Goal: Ask a question

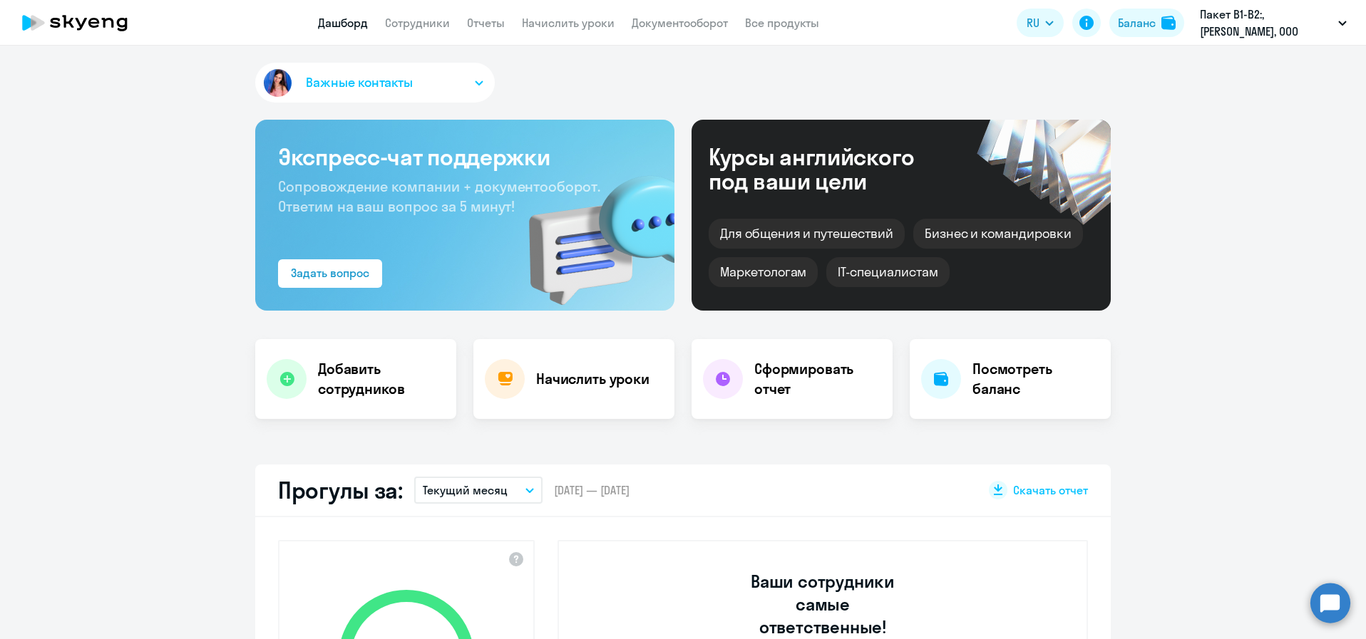
select select "30"
click at [475, 82] on icon "button" at bounding box center [479, 83] width 9 height 5
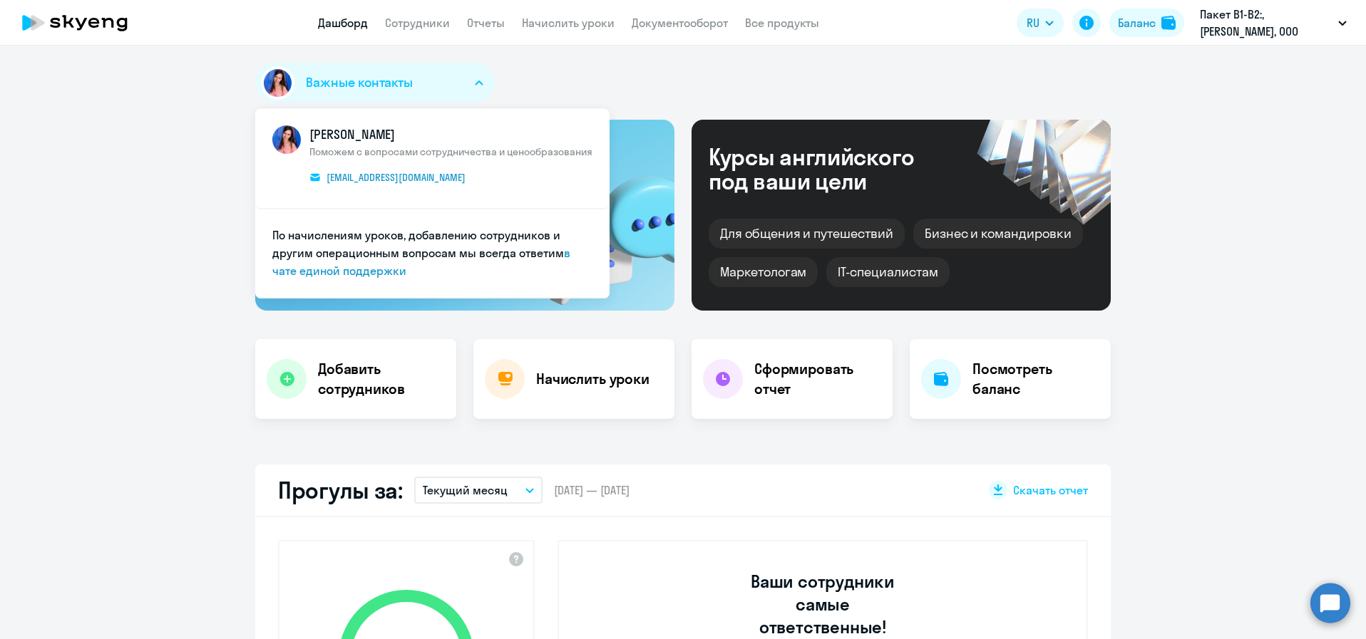
click at [1327, 606] on circle at bounding box center [1330, 603] width 40 height 40
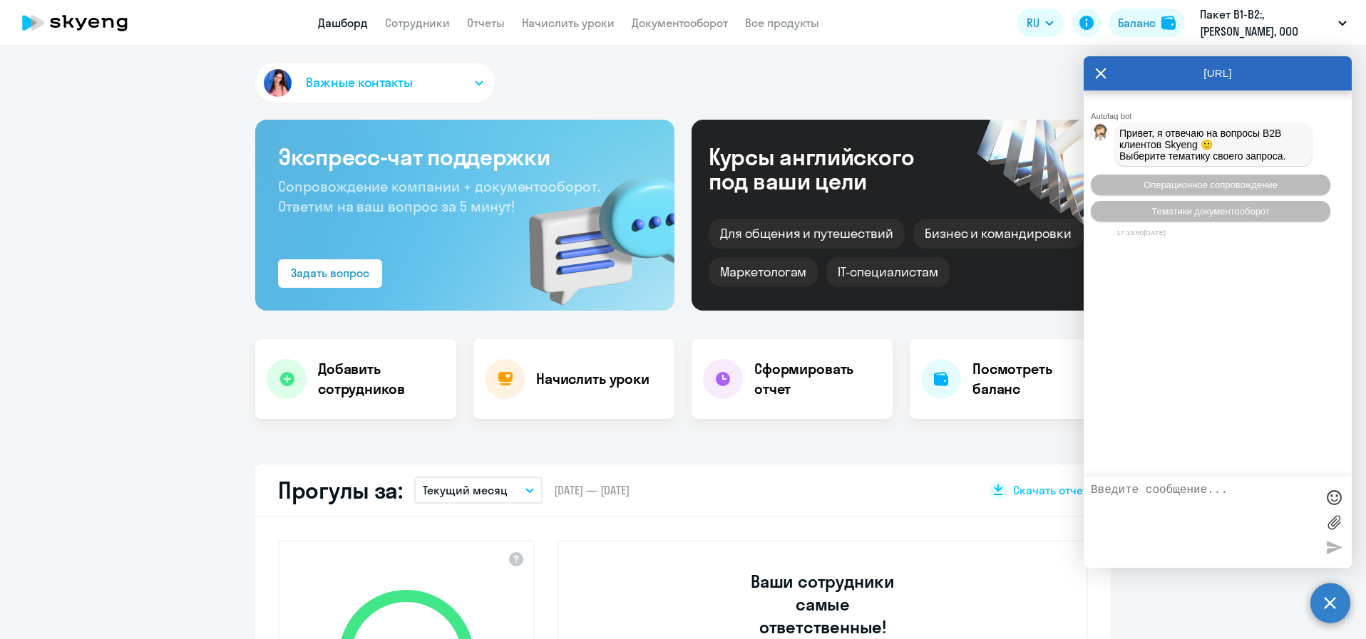
click at [1165, 500] on textarea at bounding box center [1203, 522] width 225 height 77
type textarea "Добрый день. Уточните пожалуйста кто сейчас является нашим менеджером?"
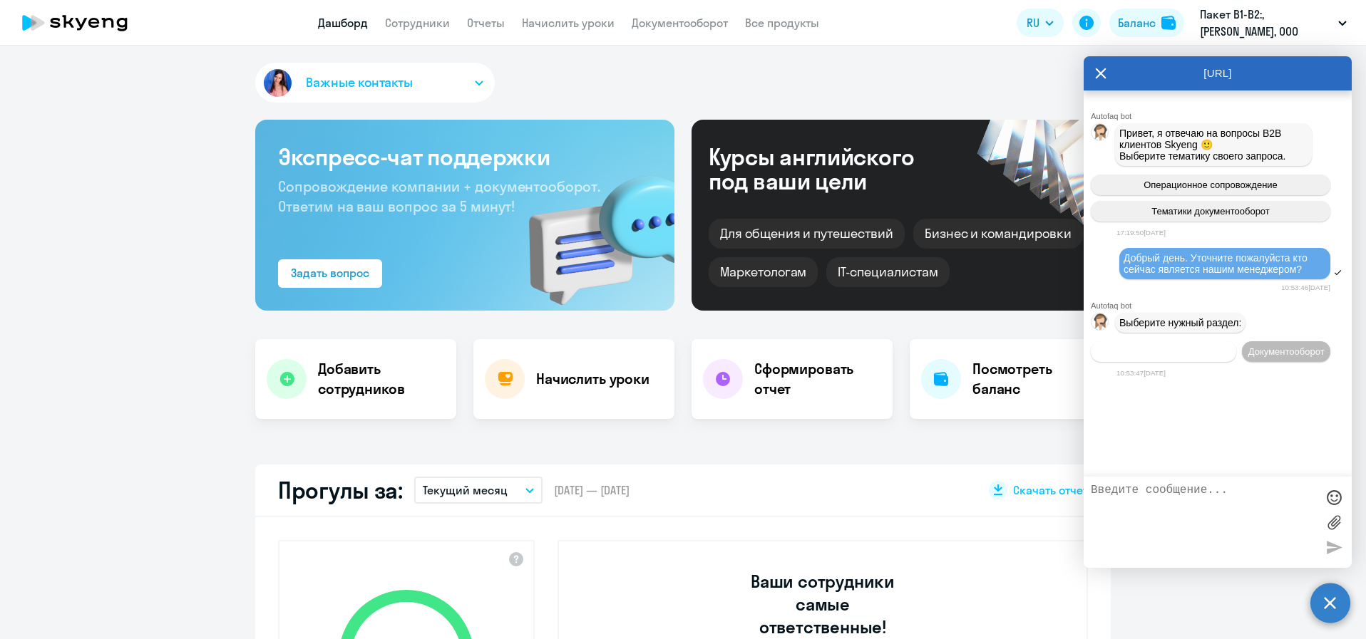
click at [1169, 357] on span "Операционное сопровождение" at bounding box center [1163, 351] width 134 height 11
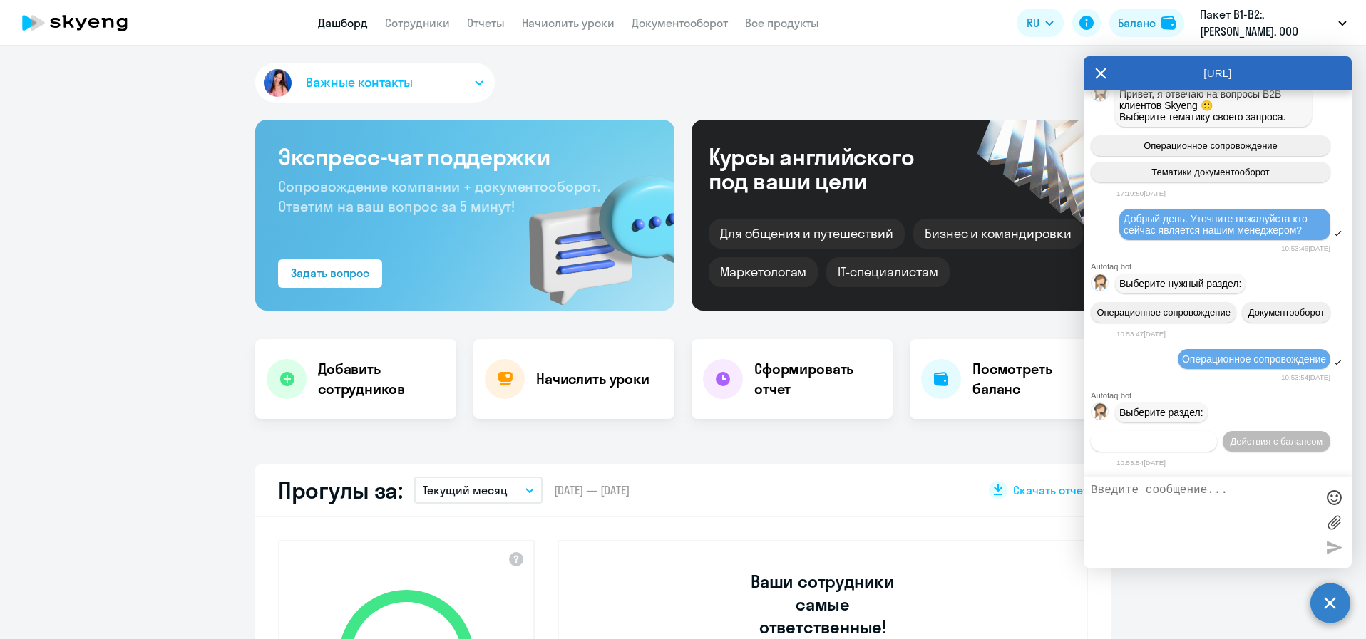
click at [1209, 436] on span "Действия по сотрудникам" at bounding box center [1154, 441] width 110 height 11
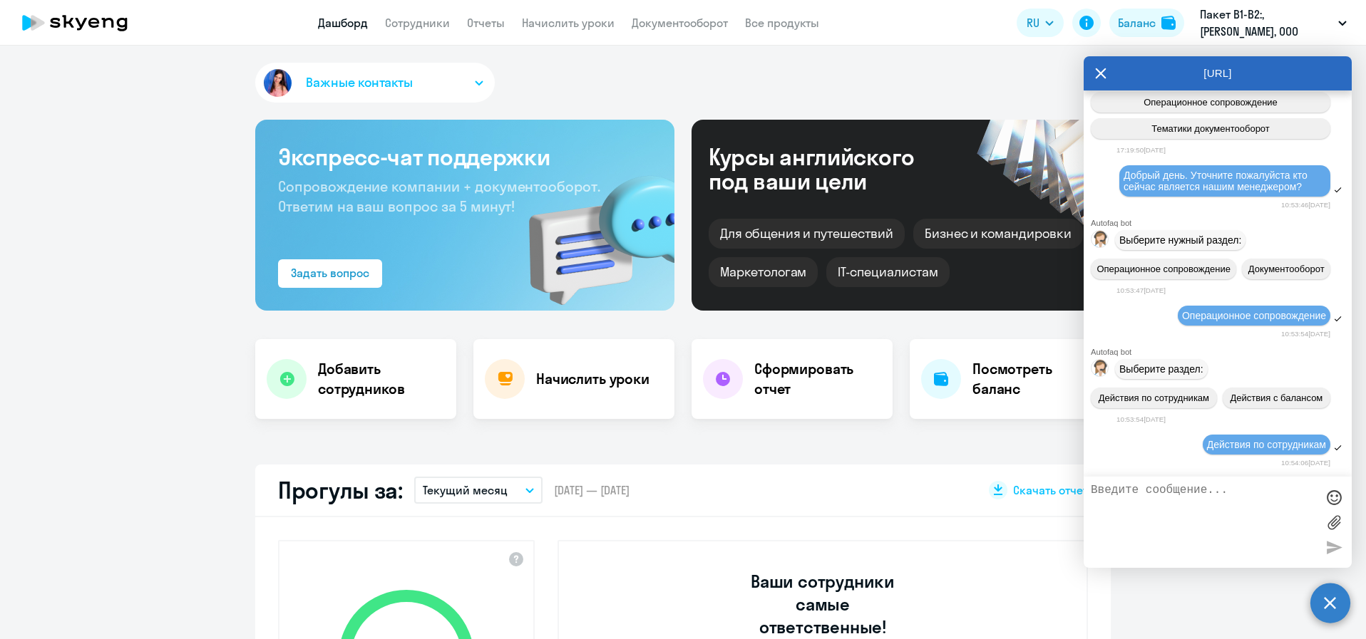
scroll to position [302, 0]
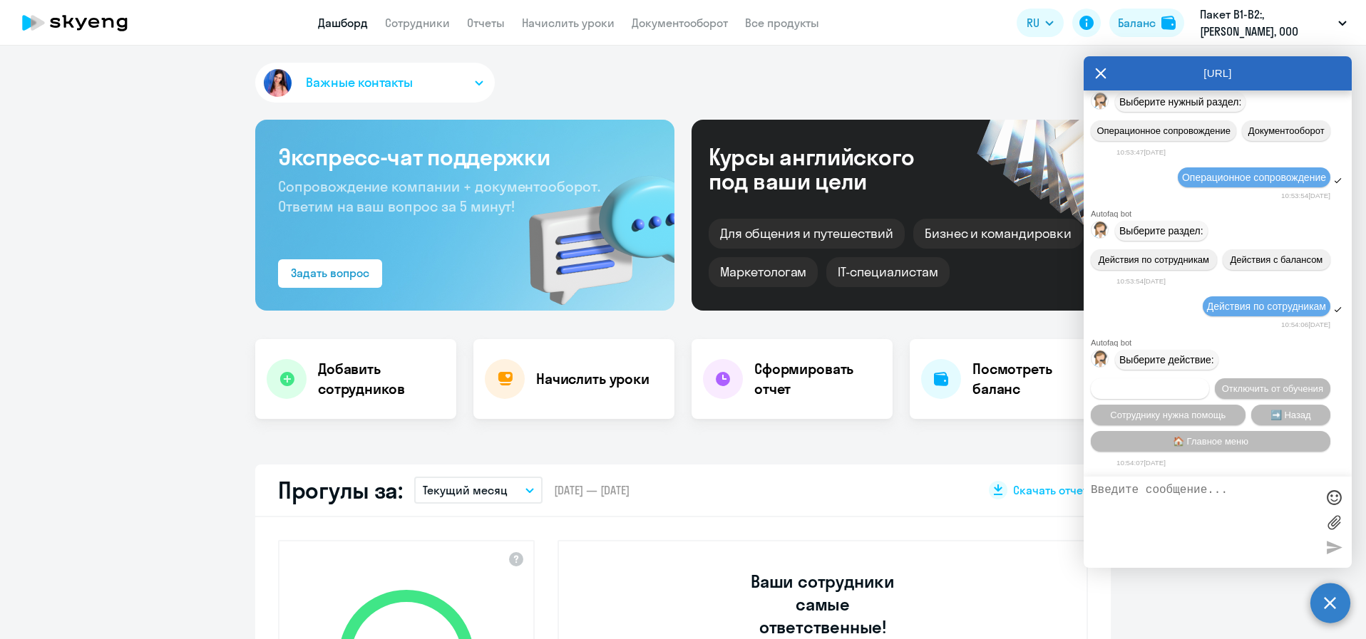
click at [1202, 384] on span "Подключить к обучению" at bounding box center [1150, 389] width 104 height 11
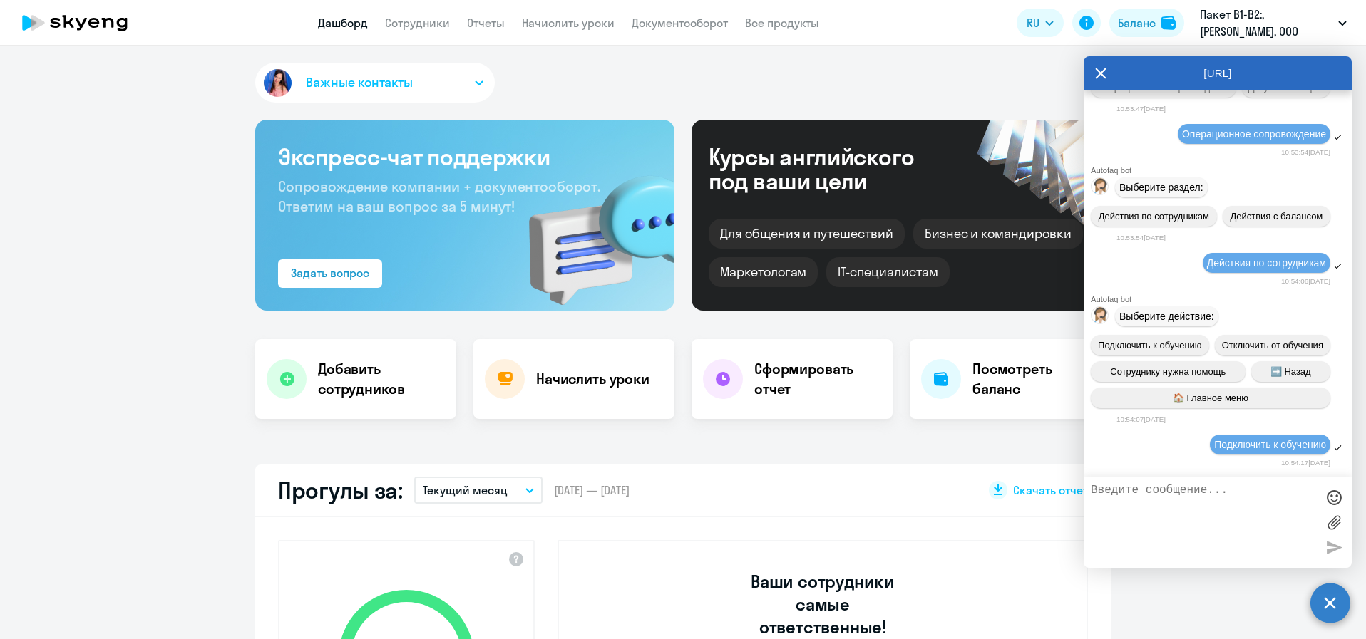
scroll to position [485, 0]
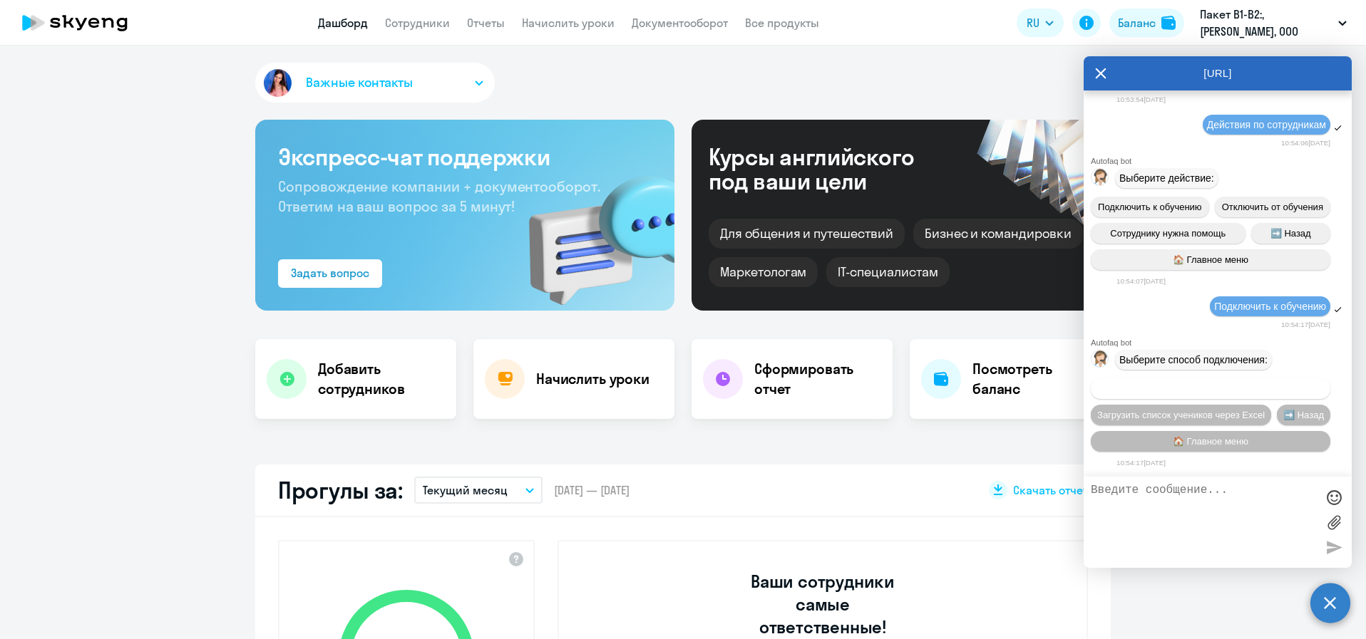
click at [1265, 390] on span "Добавить учеников вручную" at bounding box center [1210, 389] width 121 height 11
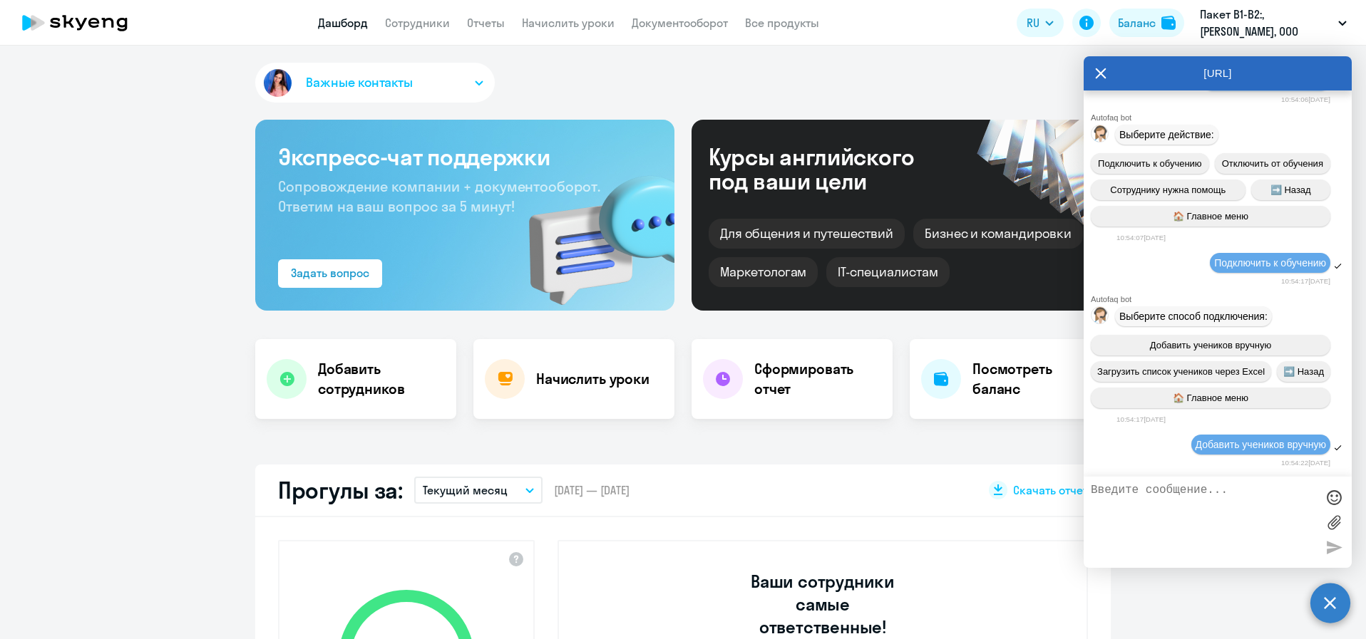
scroll to position [1173, 0]
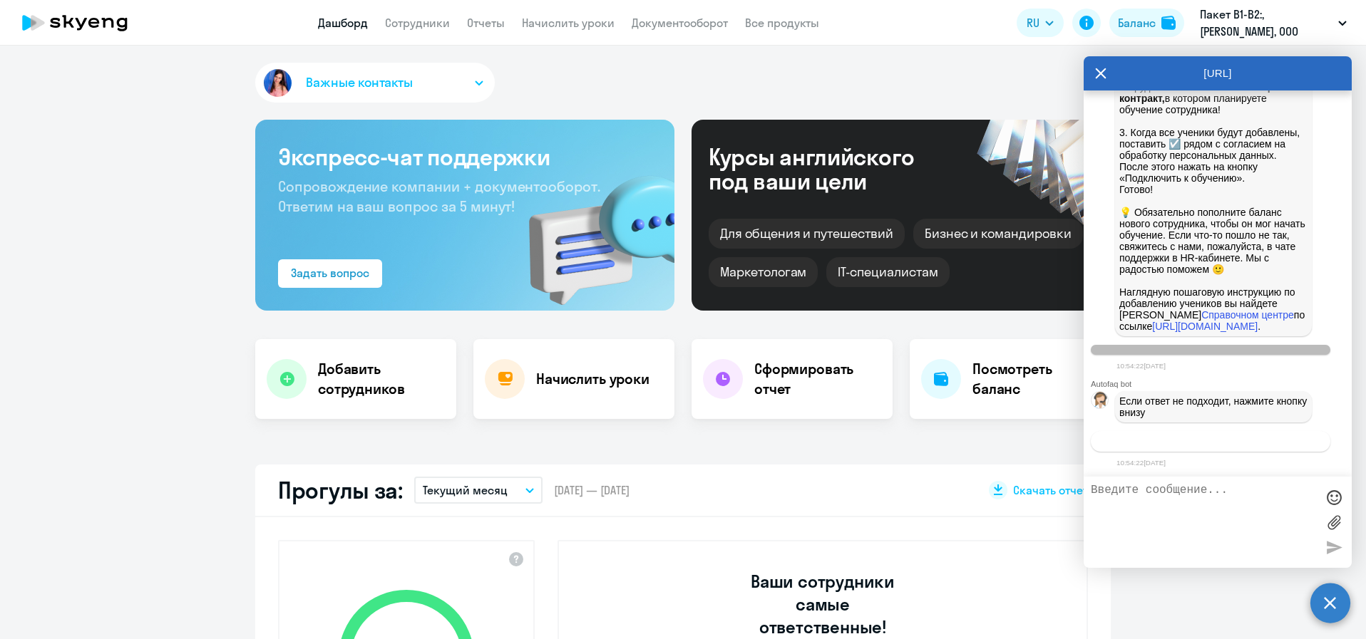
click at [1228, 439] on span "Связаться с менеджером" at bounding box center [1210, 441] width 109 height 11
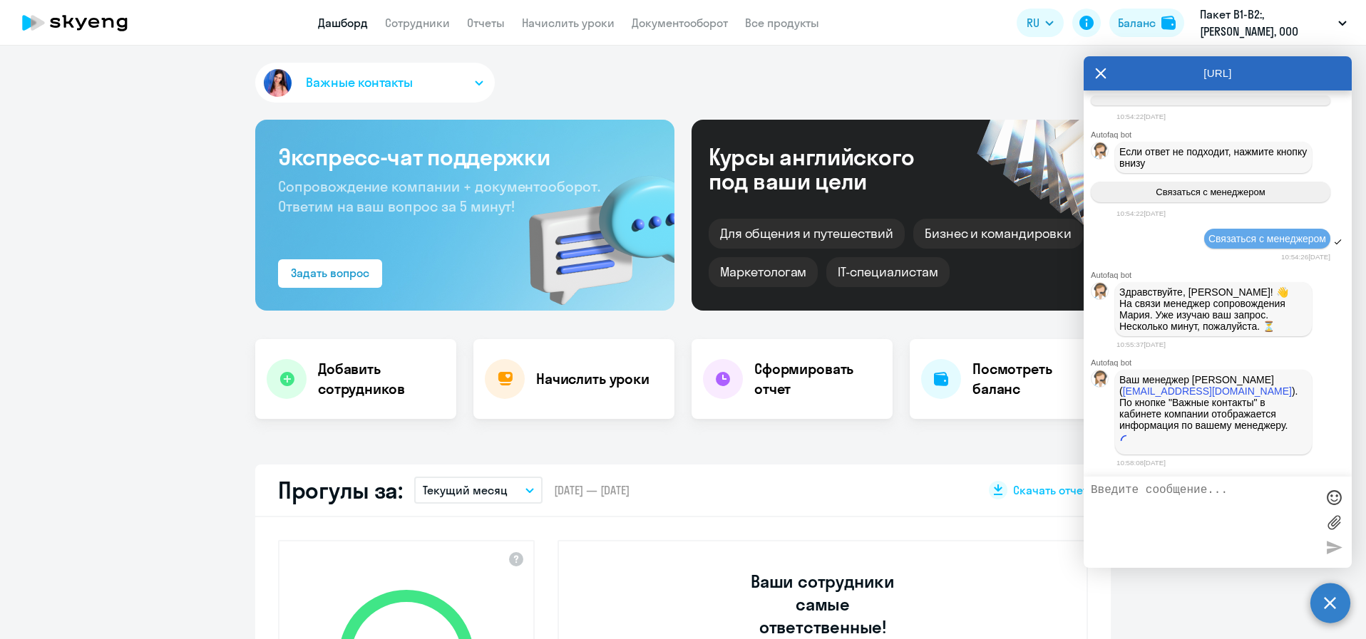
scroll to position [1424, 0]
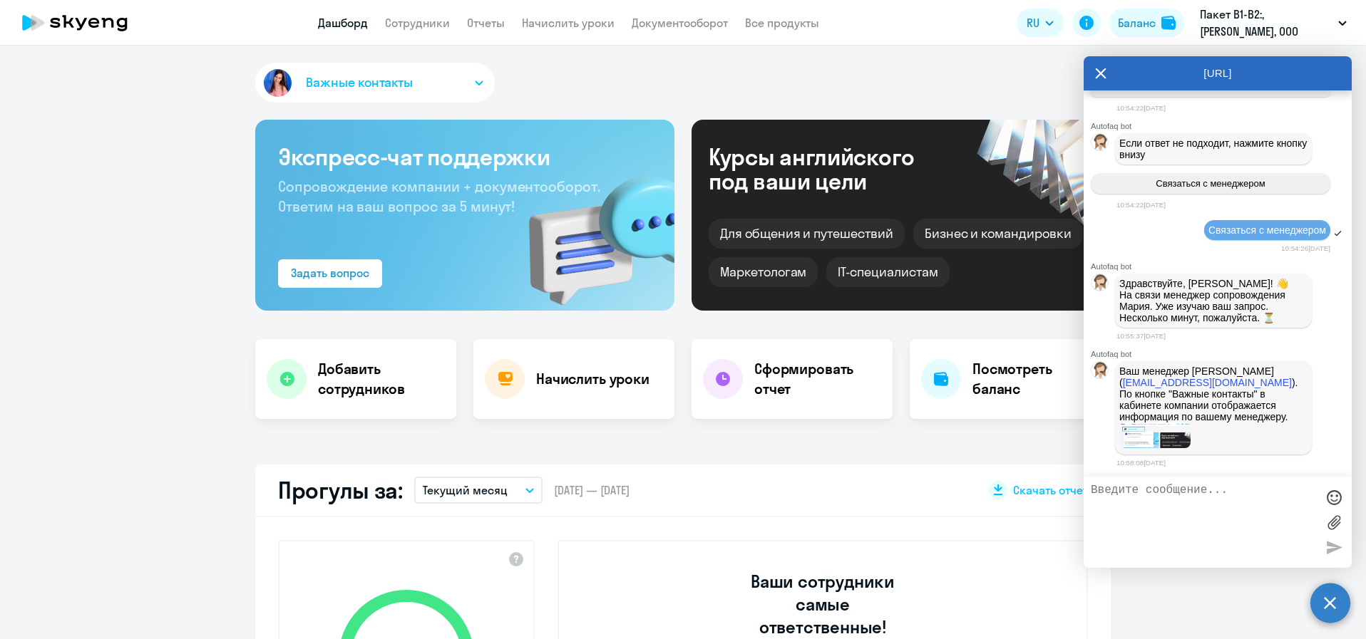
click at [1171, 502] on textarea at bounding box center [1203, 522] width 225 height 77
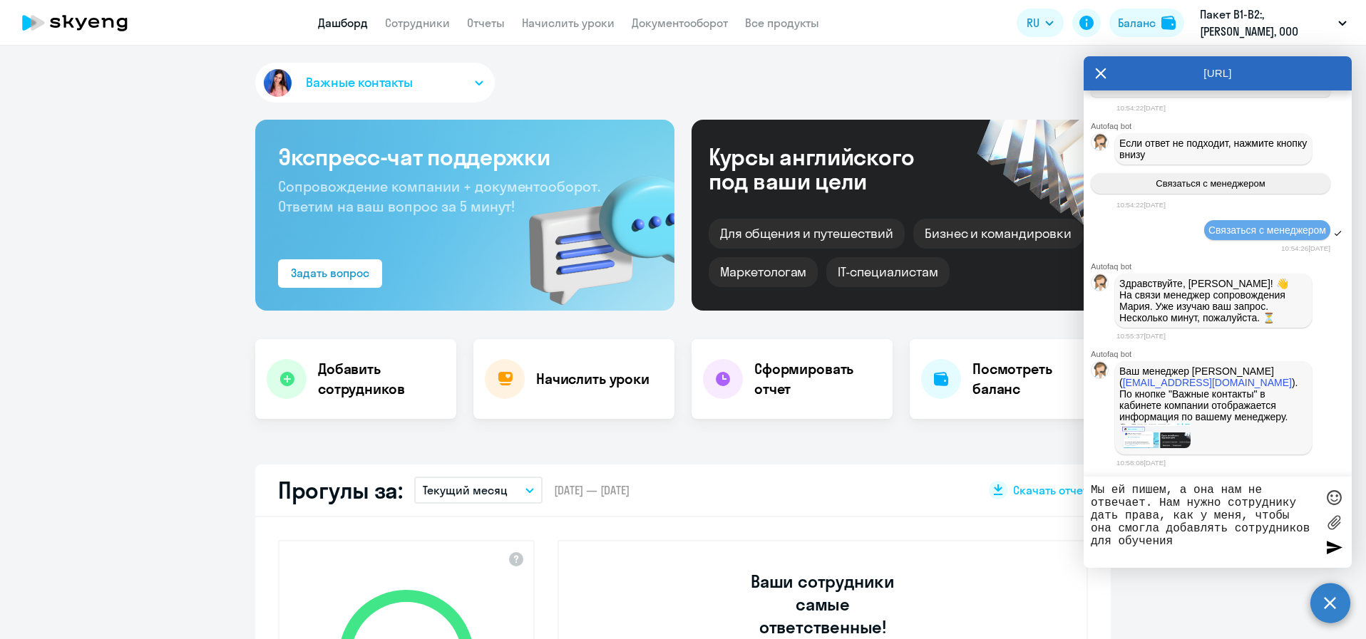
type textarea "Мы ей пишем, а она нам не отвечает. Нам нужно сотруднику дать права, как у меня…"
click at [1327, 547] on div at bounding box center [1333, 547] width 21 height 21
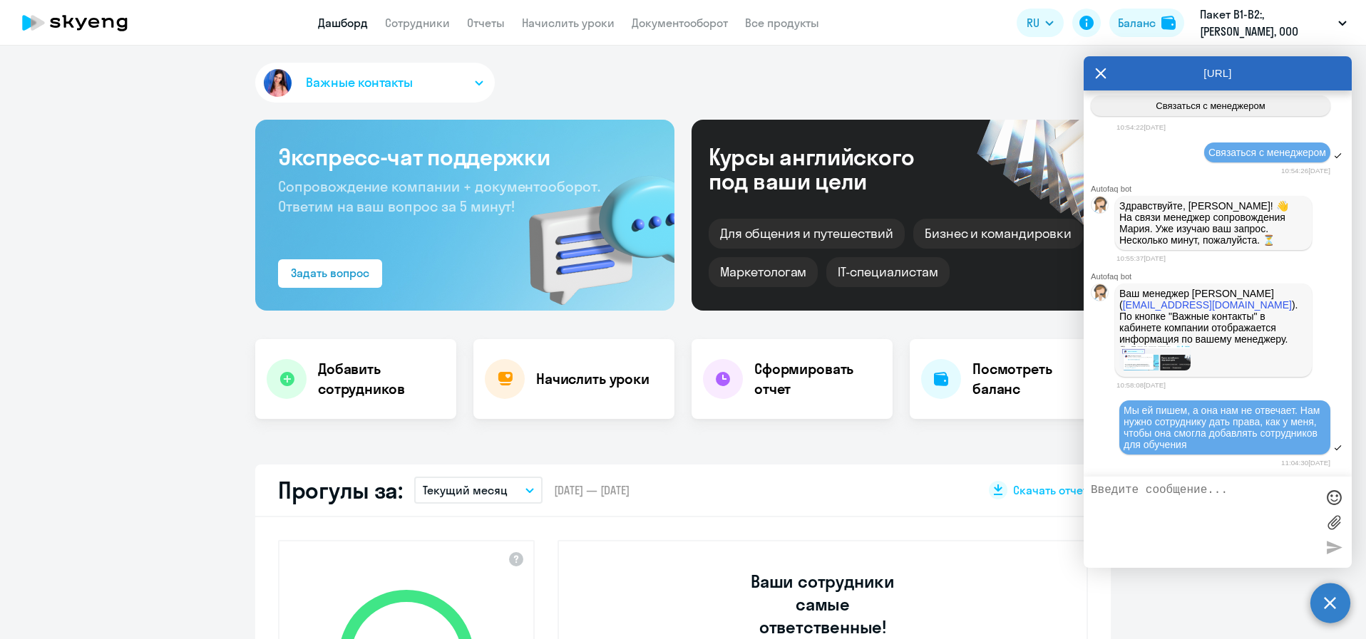
click at [1225, 496] on textarea at bounding box center [1203, 522] width 225 height 77
type textarea "Что для этого нужно сделать?"
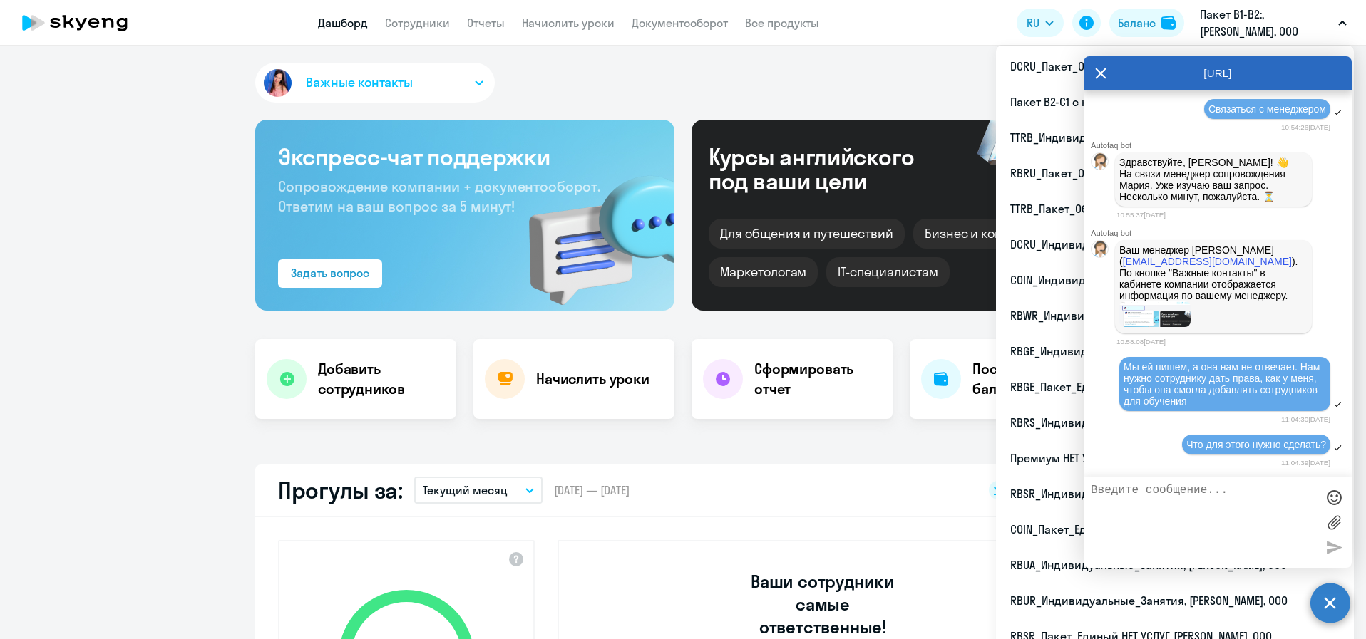
scroll to position [1664, 0]
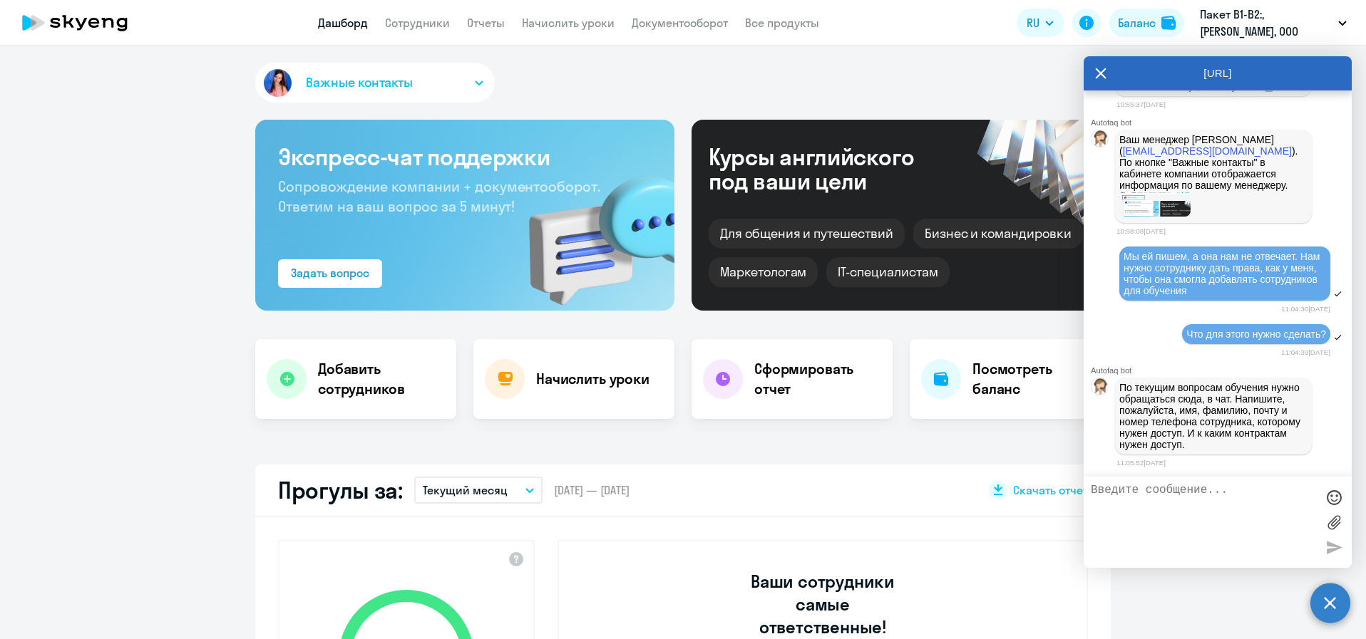
click at [1136, 493] on textarea at bounding box center [1203, 522] width 225 height 77
paste textarea "[PERSON_NAME][EMAIL_ADDRESS][DOMAIN_NAME]"
type textarea "[PERSON_NAME][EMAIL_ADDRESS][DOMAIN_NAME]"
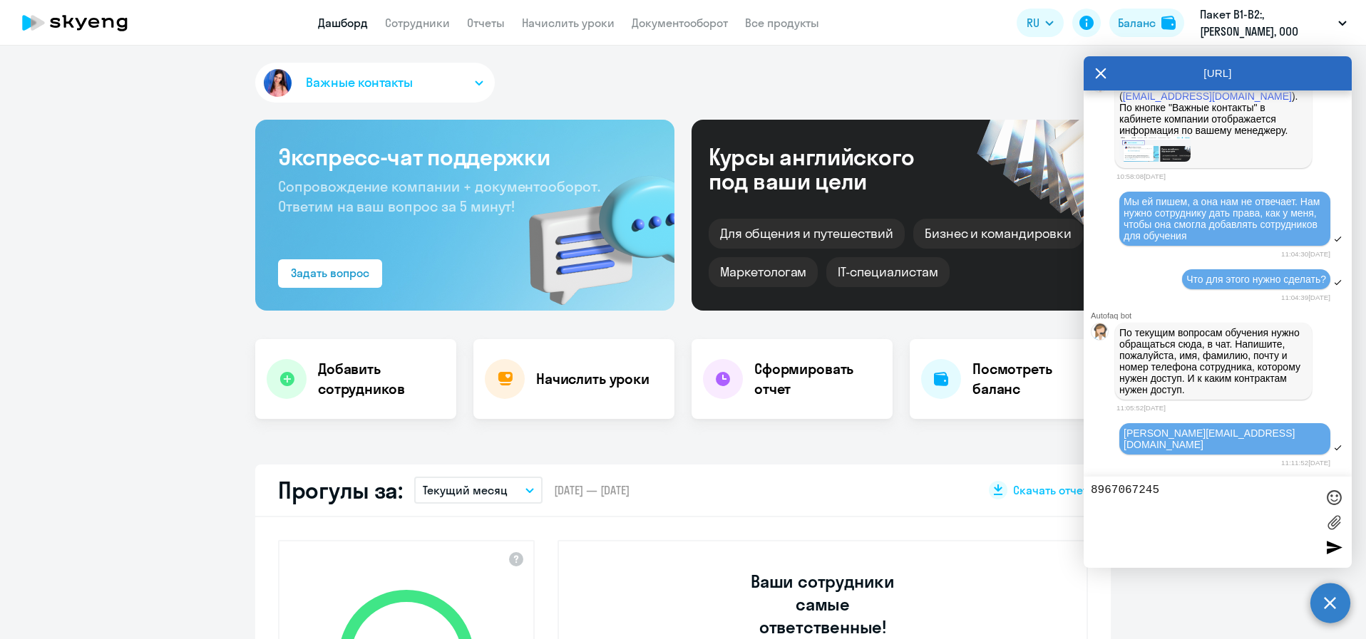
type textarea "89670672455"
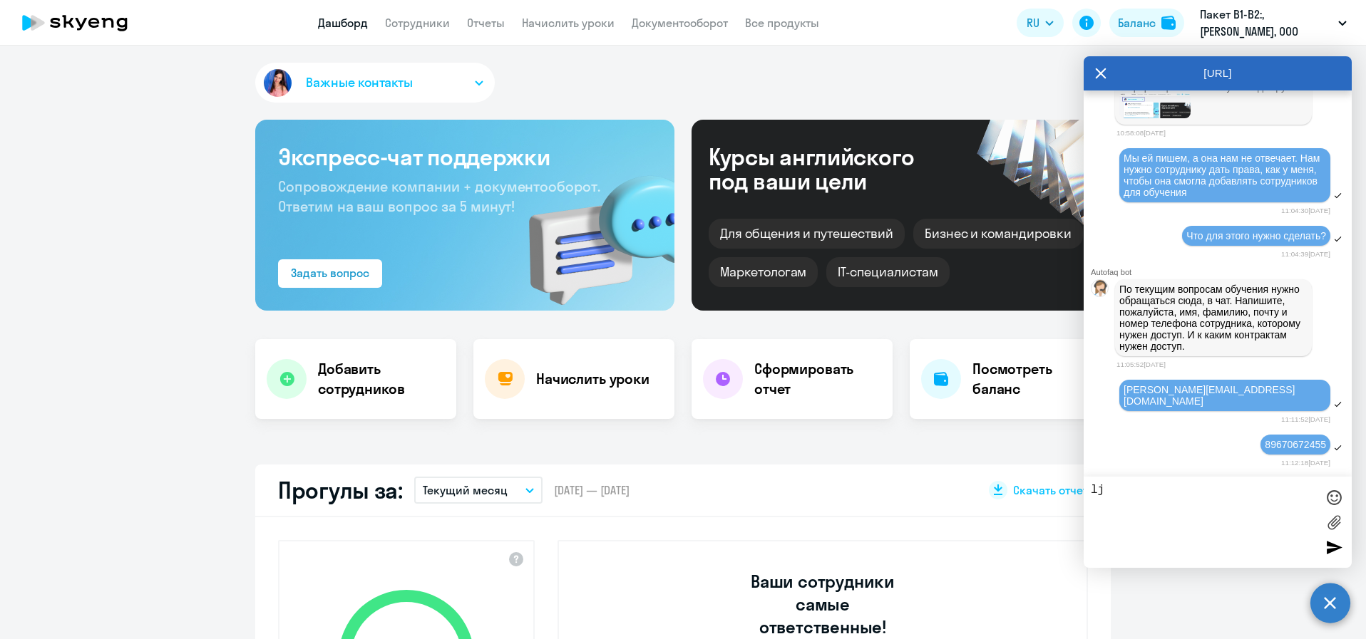
type textarea "l"
type textarea "доступ ко всем действующим контрактам"
